Goal: Information Seeking & Learning: Understand process/instructions

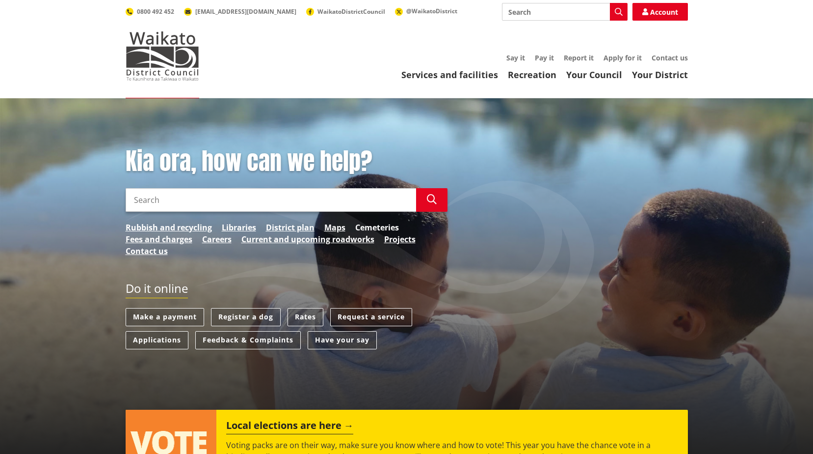
click at [373, 225] on link "Cemeteries" at bounding box center [377, 227] width 44 height 12
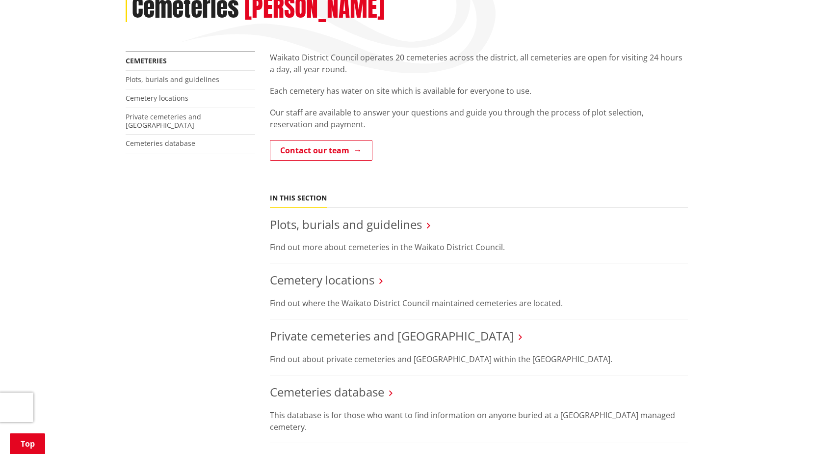
scroll to position [147, 0]
click at [357, 227] on link "Plots, burials and guidelines" at bounding box center [346, 223] width 152 height 16
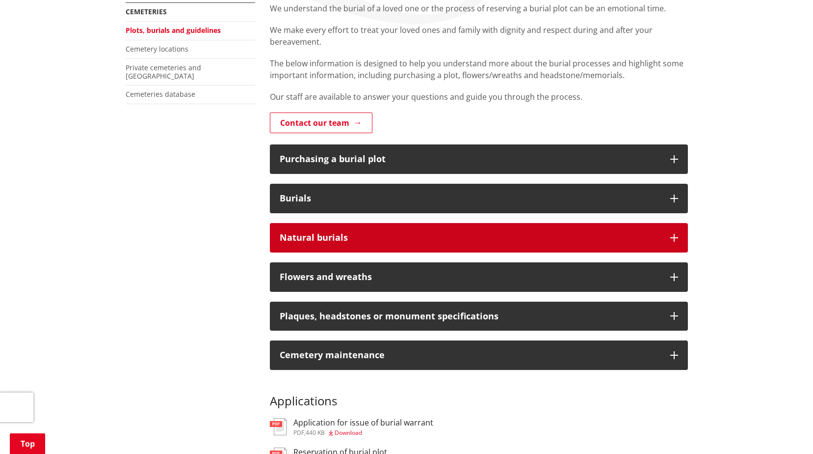
scroll to position [196, 0]
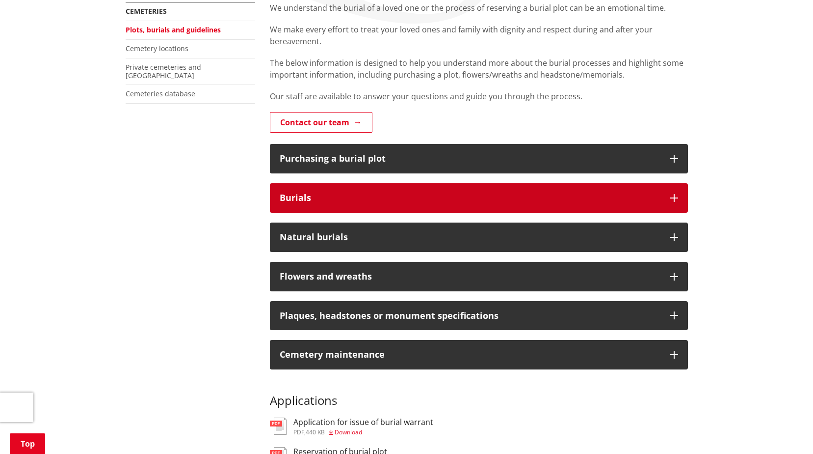
click at [350, 208] on button "Burials" at bounding box center [479, 197] width 418 height 29
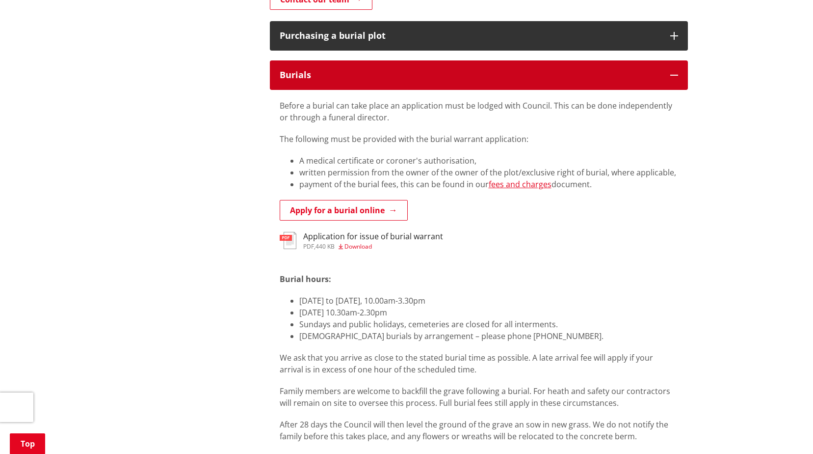
scroll to position [344, 0]
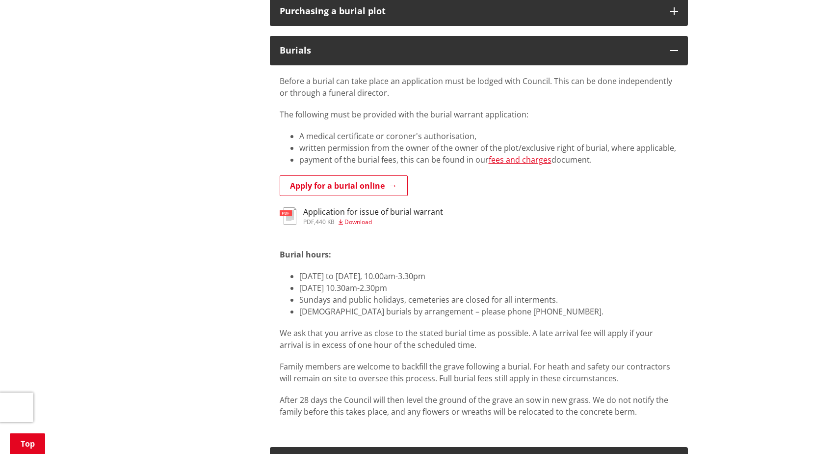
click at [295, 219] on img at bounding box center [288, 215] width 17 height 17
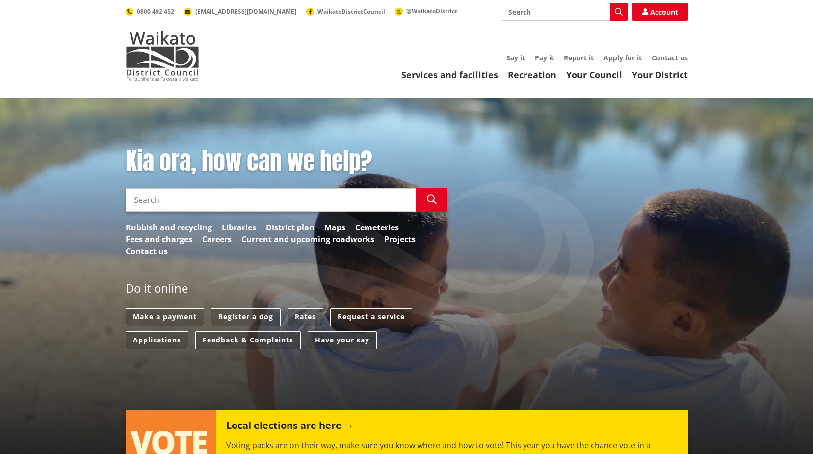
click at [373, 225] on link "Cemeteries" at bounding box center [377, 227] width 44 height 12
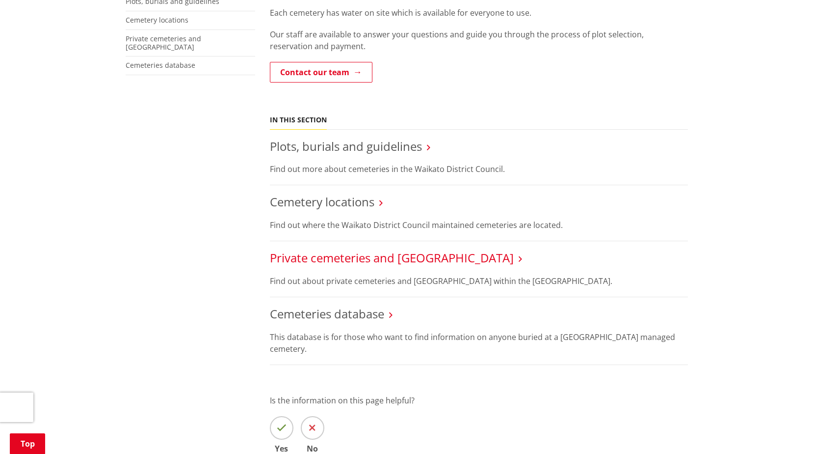
scroll to position [245, 0]
